Goal: Find specific page/section: Find specific page/section

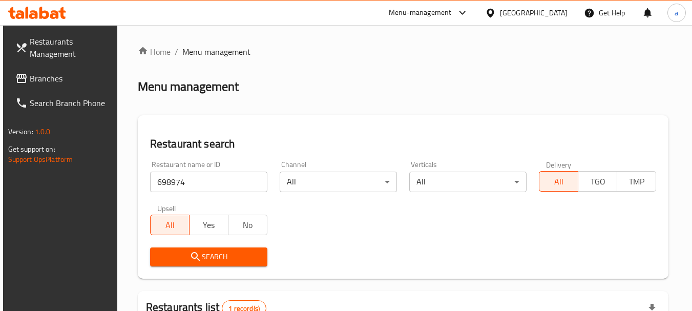
scroll to position [137, 0]
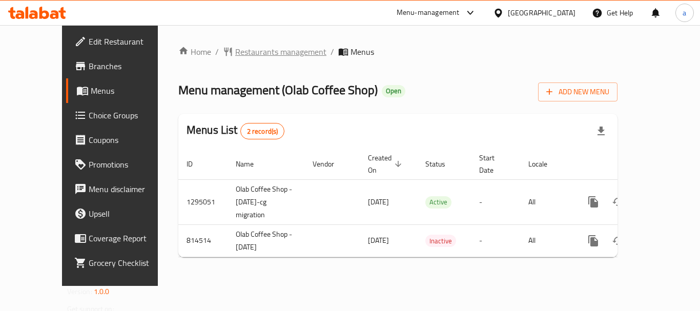
click at [236, 49] on span "Restaurants management" at bounding box center [280, 52] width 91 height 12
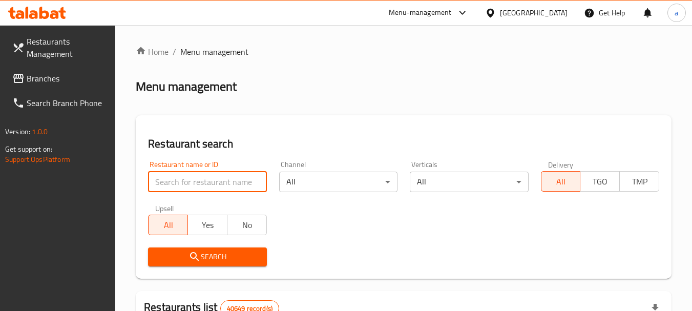
click at [234, 185] on input "search" at bounding box center [207, 182] width 118 height 21
paste input "654818"
type input "654818"
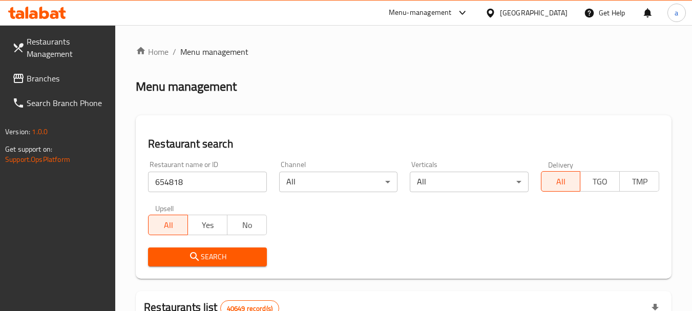
click at [235, 256] on span "Search" at bounding box center [207, 257] width 102 height 13
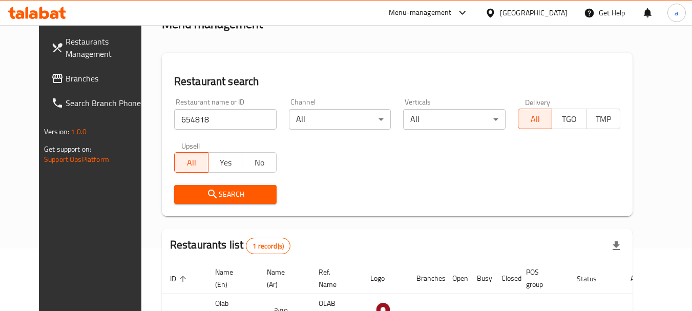
scroll to position [137, 0]
